Goal: Communication & Community: Participate in discussion

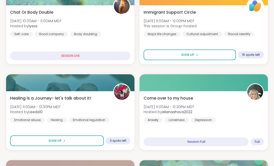
scroll to position [137, 0]
click at [86, 142] on button "Sign Up" at bounding box center [56, 141] width 93 height 11
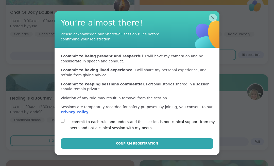
click at [129, 146] on span "Confirm Registration" at bounding box center [137, 144] width 42 height 5
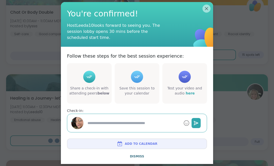
type textarea "*"
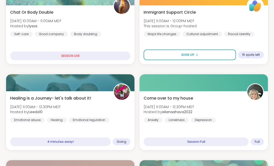
click at [117, 118] on div "Healing is a Journey- let's talk about it! [DATE] 11:00AM - 12:30PM MDT Hosted …" at bounding box center [70, 108] width 120 height 27
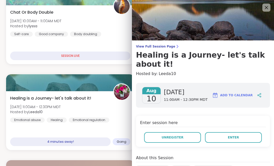
click at [232, 136] on span "Enter" at bounding box center [232, 137] width 11 height 5
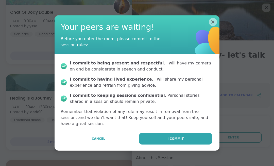
click at [169, 141] on span "I commit" at bounding box center [175, 139] width 16 height 5
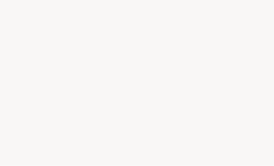
scroll to position [0, 0]
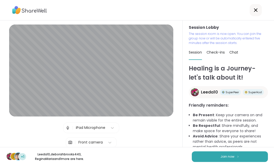
click at [234, 156] on button "Join now" at bounding box center [229, 157] width 76 height 11
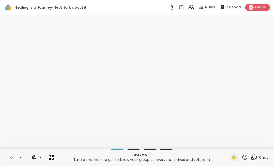
scroll to position [0, 0]
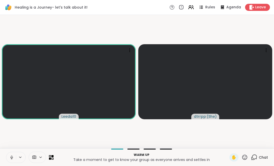
click at [257, 155] on icon at bounding box center [253, 157] width 6 height 6
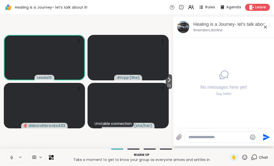
click at [169, 85] on span "1 / 2" at bounding box center [168, 86] width 6 height 6
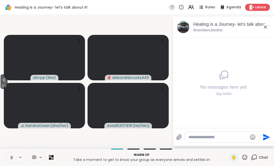
click at [6, 85] on span "2 / 2" at bounding box center [4, 86] width 7 height 6
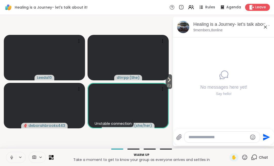
click at [167, 84] on span "1 / 2" at bounding box center [168, 86] width 6 height 6
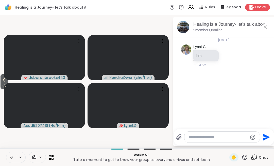
click at [4, 85] on span "2 / 2" at bounding box center [4, 86] width 7 height 6
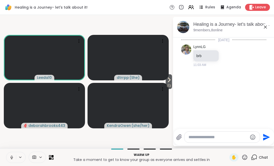
click at [168, 84] on span "1 / 2" at bounding box center [168, 86] width 6 height 6
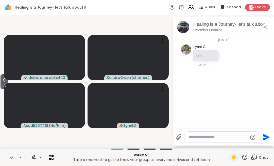
click at [3, 83] on span "2 / 2" at bounding box center [4, 86] width 7 height 6
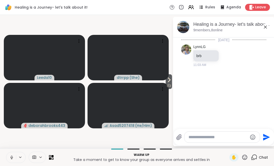
click at [170, 86] on span "1 / 2" at bounding box center [168, 86] width 6 height 6
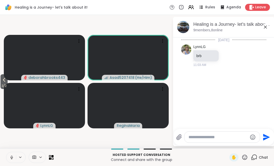
click at [5, 87] on span "2 / 2" at bounding box center [4, 86] width 7 height 6
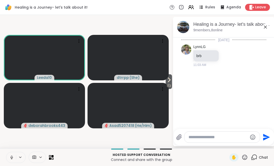
click at [13, 156] on icon at bounding box center [11, 158] width 5 height 5
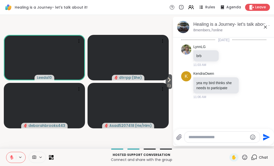
click at [12, 157] on icon at bounding box center [11, 158] width 5 height 5
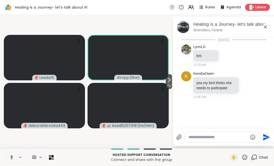
click at [13, 158] on icon at bounding box center [11, 158] width 5 height 5
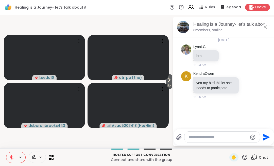
click at [168, 84] on span "1 / 2" at bounding box center [168, 86] width 6 height 6
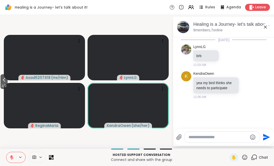
click at [6, 87] on span "2 / 2" at bounding box center [4, 86] width 7 height 6
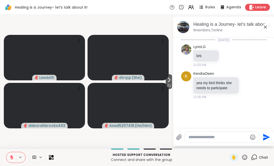
click at [12, 157] on icon at bounding box center [12, 157] width 2 height 2
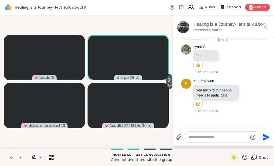
click at [16, 156] on button at bounding box center [11, 157] width 10 height 11
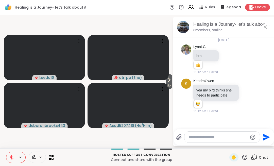
click at [169, 83] on span "1 / 2" at bounding box center [168, 86] width 6 height 6
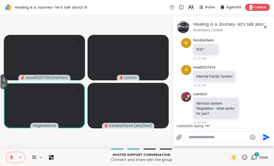
scroll to position [107, 0]
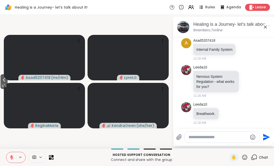
click at [8, 87] on span "2 / 2" at bounding box center [4, 86] width 7 height 6
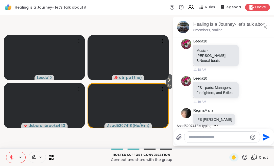
scroll to position [320, 0]
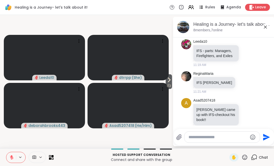
click at [12, 157] on icon at bounding box center [12, 157] width 2 height 2
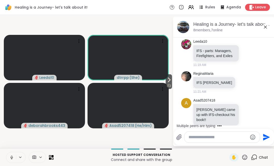
scroll to position [352, 0]
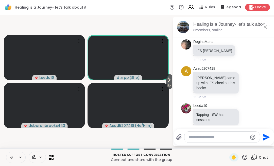
click at [13, 157] on icon at bounding box center [11, 158] width 5 height 5
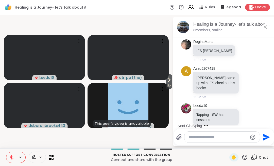
click at [14, 156] on button at bounding box center [11, 157] width 10 height 11
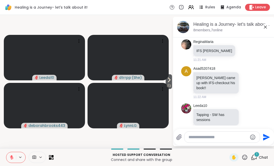
scroll to position [399, 0]
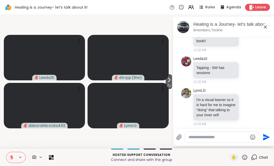
click at [167, 86] on span "1 / 2" at bounding box center [168, 86] width 6 height 6
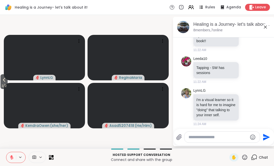
click at [7, 83] on icon at bounding box center [4, 80] width 6 height 6
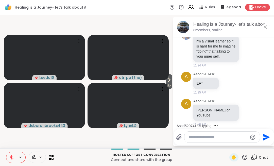
scroll to position [500, 0]
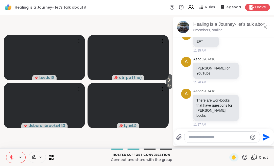
click at [168, 85] on span "1 / 2" at bounding box center [168, 86] width 6 height 6
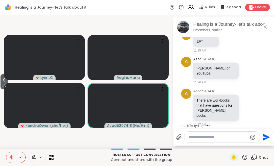
scroll to position [527, 0]
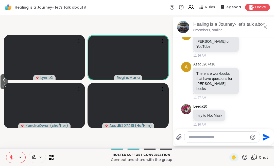
click at [7, 85] on span "2 / 2" at bounding box center [4, 86] width 7 height 6
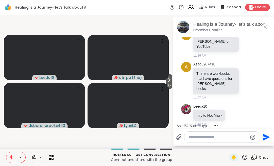
click at [169, 84] on span "1 / 2" at bounding box center [168, 86] width 6 height 6
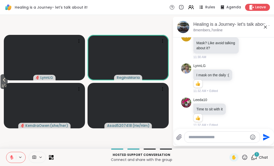
scroll to position [679, 0]
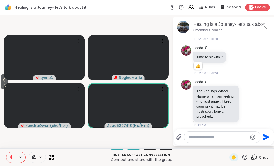
click at [13, 157] on icon at bounding box center [11, 158] width 5 height 5
click at [8, 85] on span "2 / 2" at bounding box center [4, 86] width 7 height 6
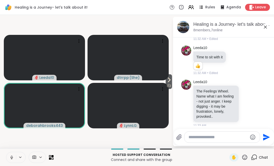
click at [13, 157] on icon at bounding box center [11, 158] width 5 height 5
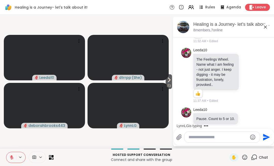
click at [15, 156] on button at bounding box center [11, 157] width 10 height 11
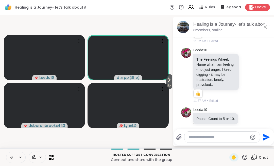
click at [14, 157] on icon at bounding box center [11, 158] width 5 height 5
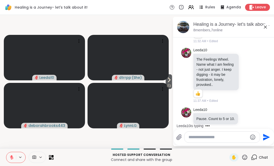
scroll to position [760, 0]
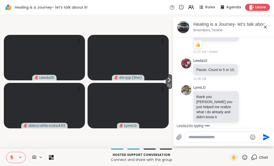
click at [168, 87] on span "1 / 2" at bounding box center [168, 86] width 6 height 6
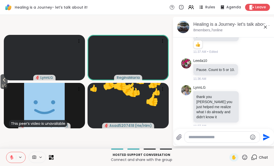
scroll to position [792, 0]
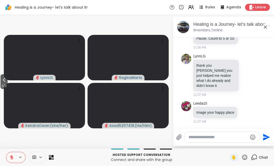
click at [4, 83] on icon at bounding box center [4, 80] width 6 height 6
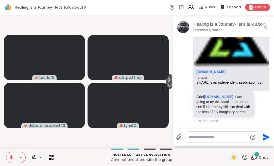
scroll to position [980, 0]
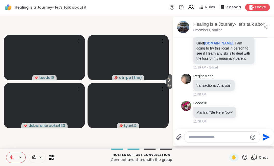
click at [17, 158] on button at bounding box center [20, 158] width 9 height 4
click at [15, 157] on button at bounding box center [11, 157] width 10 height 11
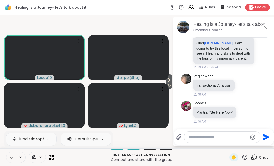
click at [14, 154] on button at bounding box center [11, 157] width 10 height 11
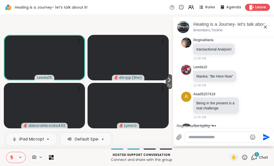
scroll to position [1038, 0]
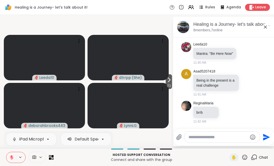
click at [14, 155] on button at bounding box center [11, 157] width 10 height 11
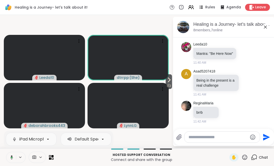
click at [14, 157] on button at bounding box center [11, 157] width 10 height 11
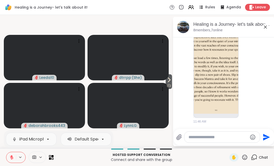
scroll to position [1285, 0]
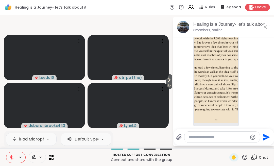
click at [267, 83] on li "A Asad5207418 1 1 11:47 AM • Edited" at bounding box center [224, 68] width 92 height 148
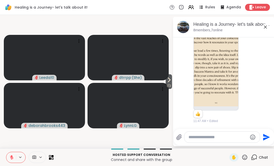
scroll to position [1317, 0]
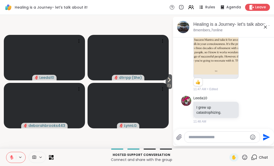
click at [11, 156] on icon at bounding box center [12, 157] width 2 height 2
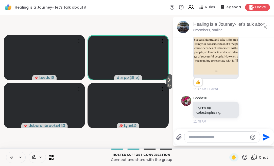
click at [15, 156] on button at bounding box center [11, 157] width 10 height 11
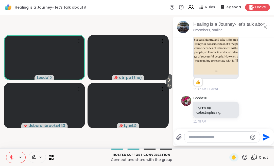
click at [262, 9] on span "Leave" at bounding box center [260, 7] width 11 height 5
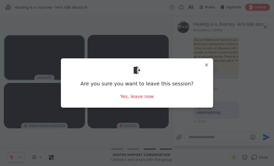
click at [147, 99] on div "Yes, leave now" at bounding box center [136, 96] width 33 height 6
